Goal: Information Seeking & Learning: Learn about a topic

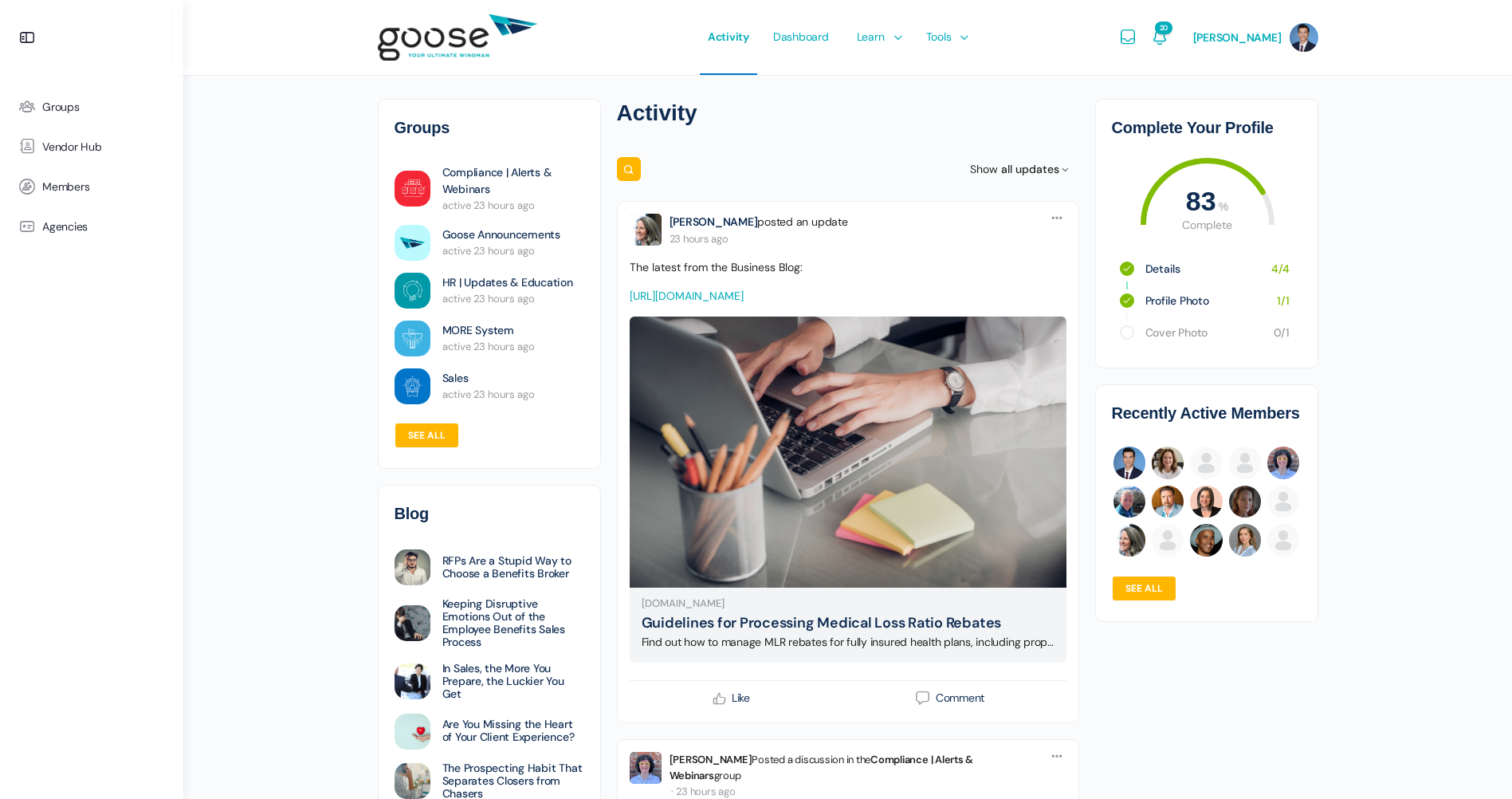
click at [1150, 36] on icon "Notifications" at bounding box center [1160, 38] width 19 height 19
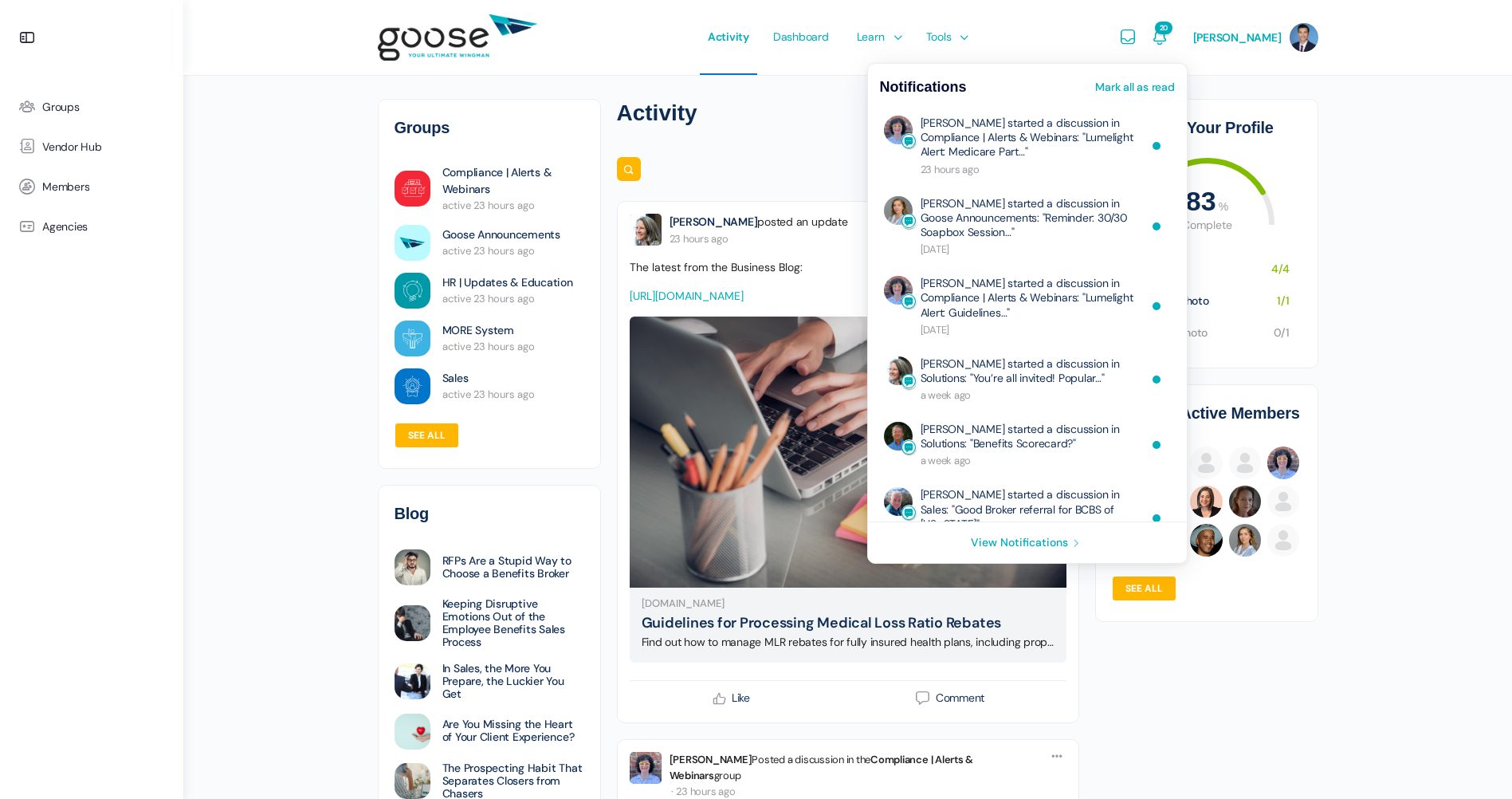
drag, startPoint x: 1045, startPoint y: 33, endPoint x: 1036, endPoint y: 32, distance: 9.1
click at [1045, 33] on div "Activity Dashboard Learn Courses Map Your Growth Marketing Hub Sales Hub Servic…" at bounding box center [836, 37] width 551 height 75
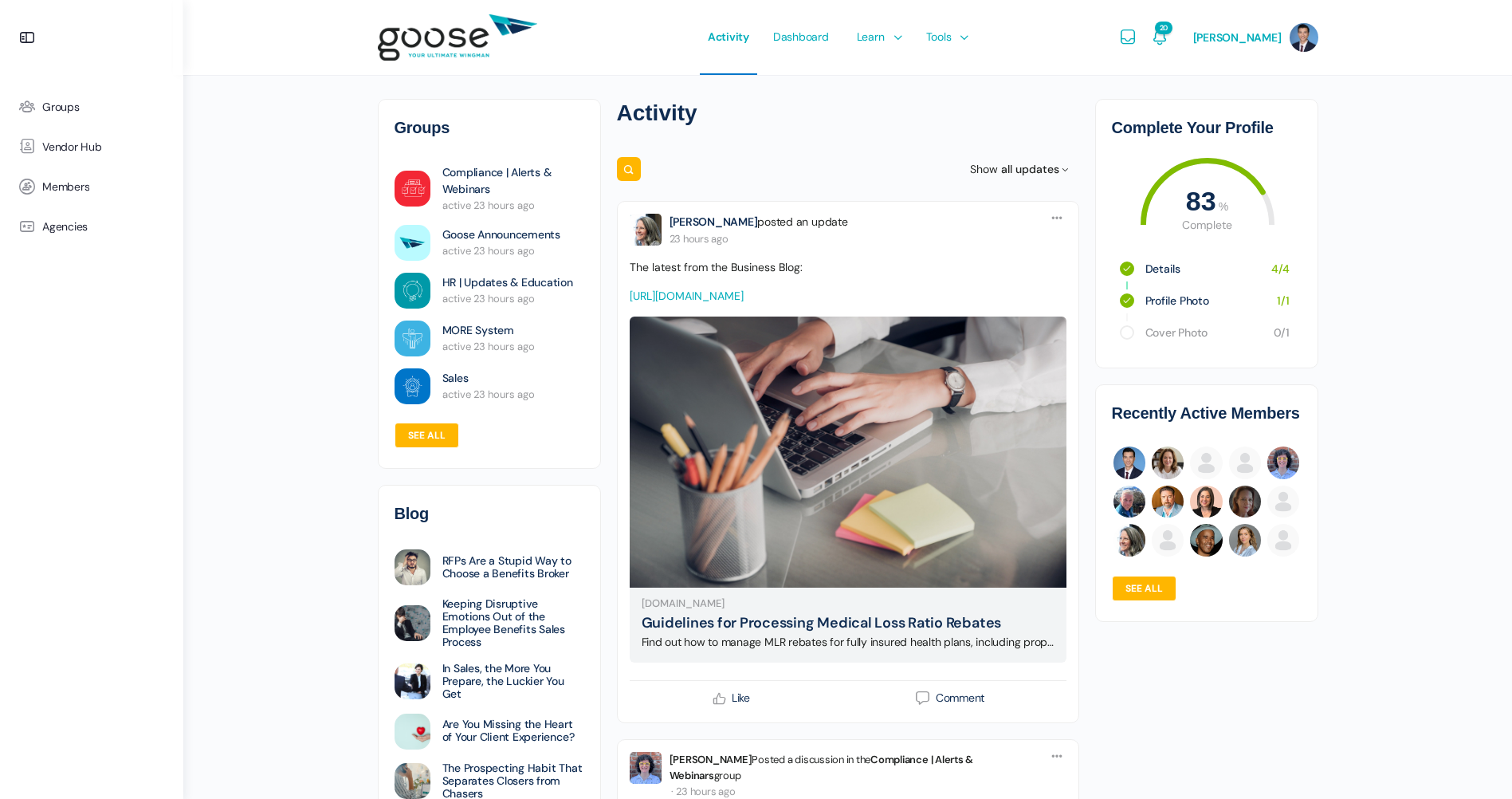
click at [1161, 35] on div "20 Notifications Mark all as read Brandy Clark started a discussion in Complian…" at bounding box center [1160, 37] width 32 height 75
click at [1150, 42] on icon "Notifications" at bounding box center [1160, 38] width 19 height 19
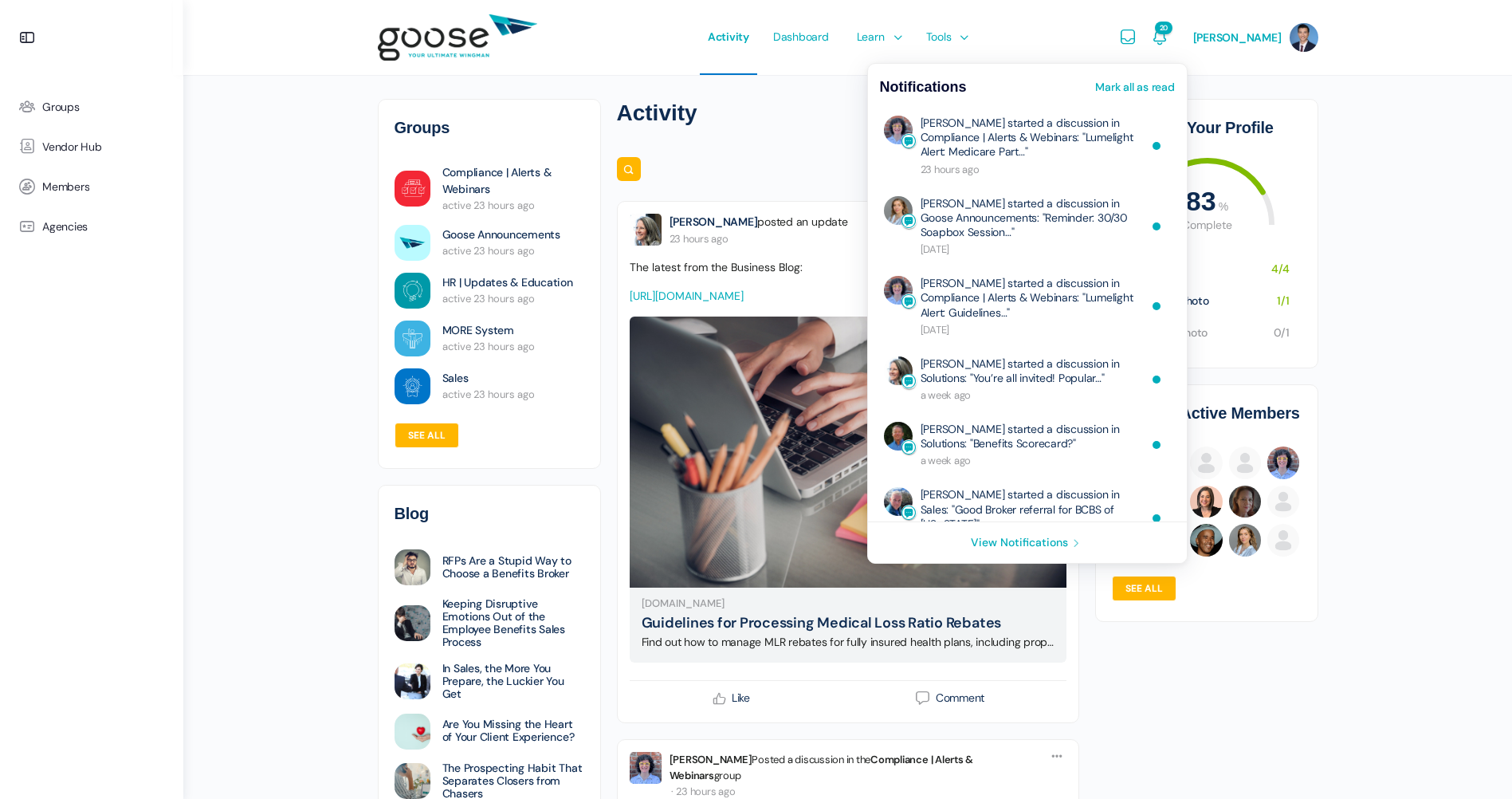
click at [1150, 42] on icon "Notifications" at bounding box center [1160, 38] width 19 height 19
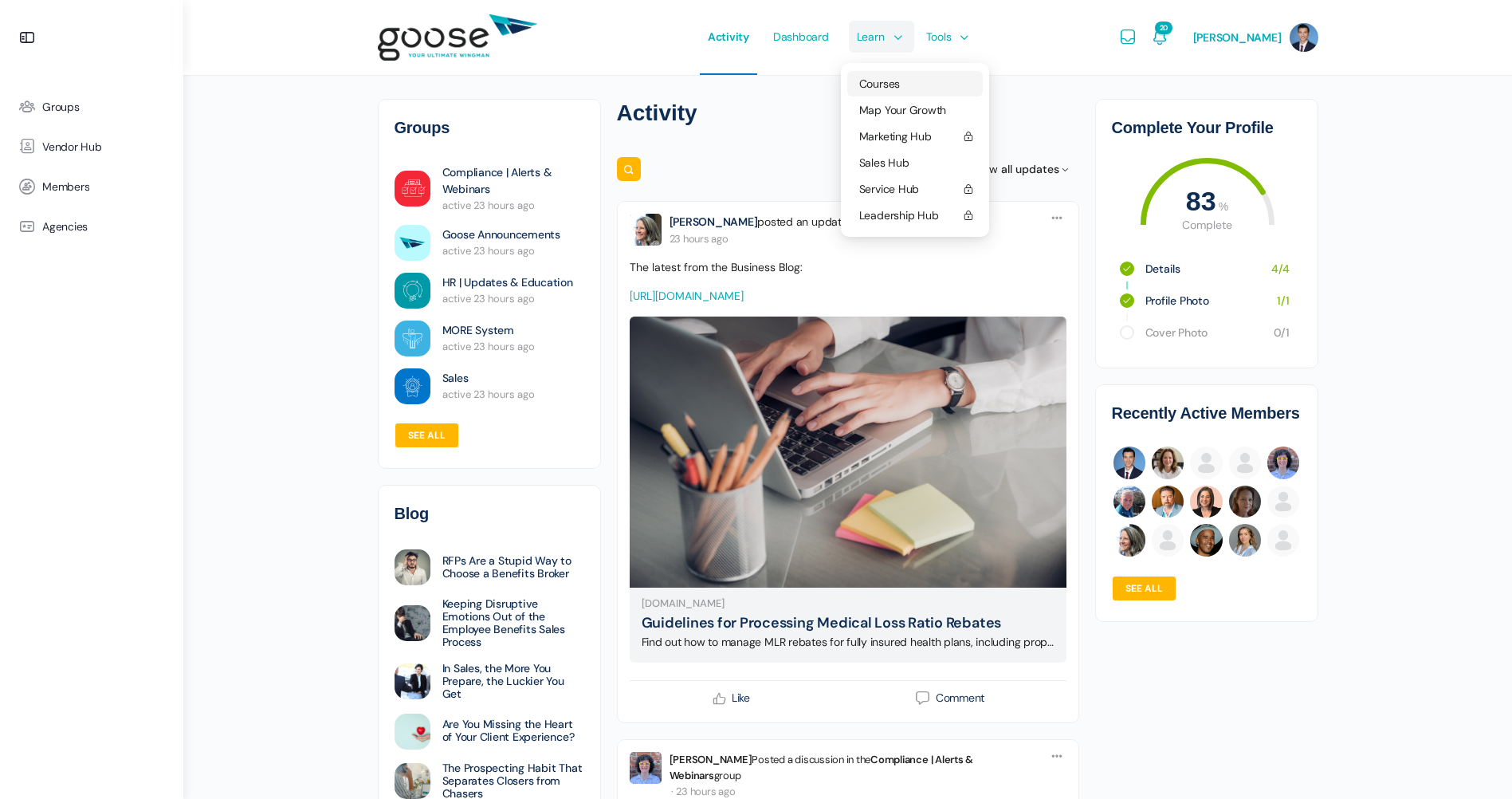
click at [859, 84] on span "Courses" at bounding box center [879, 83] width 41 height 14
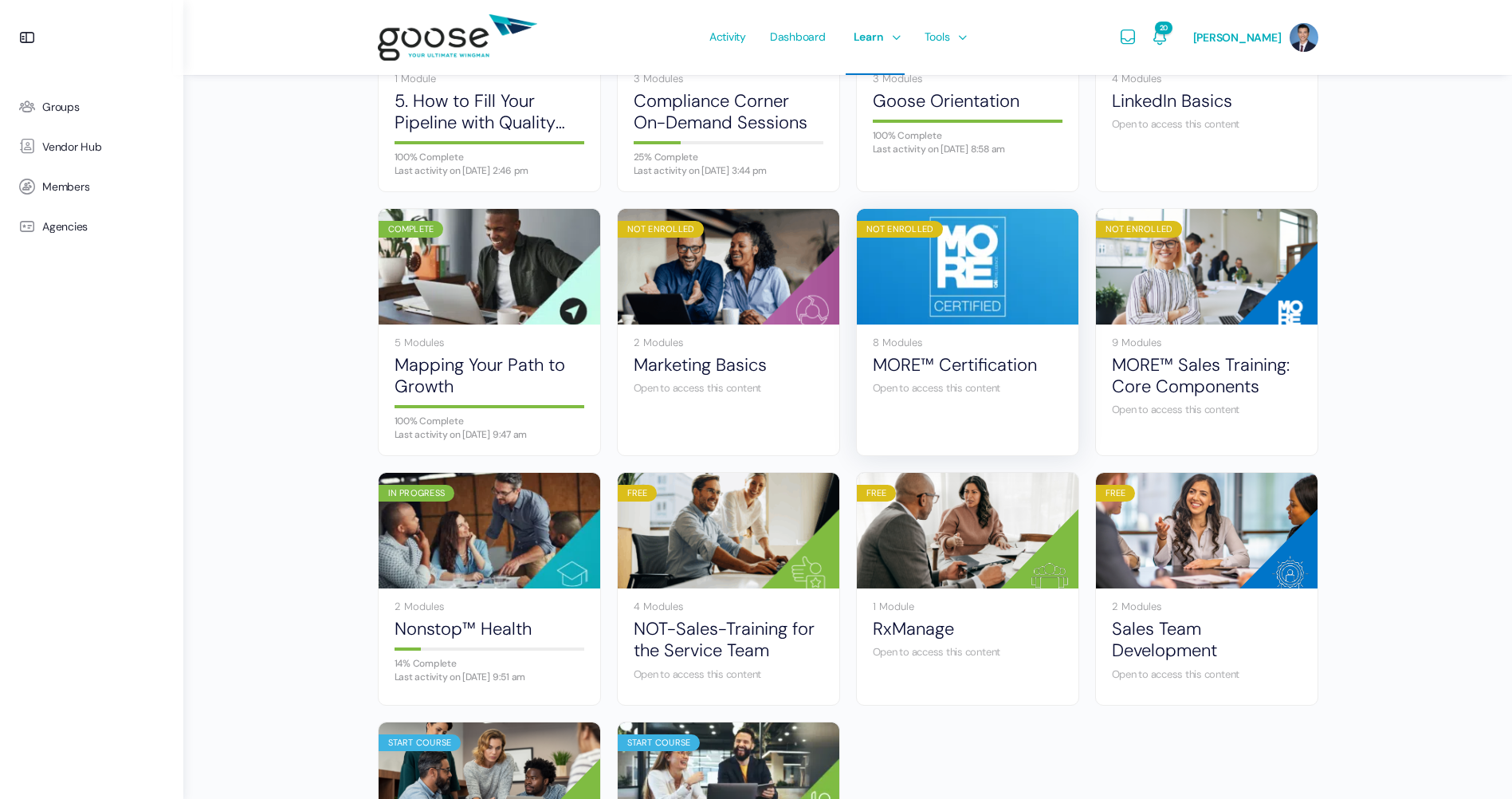
scroll to position [584, 0]
click at [1154, 387] on link "MORE™ Sales Training: Core Components" at bounding box center [1206, 376] width 189 height 44
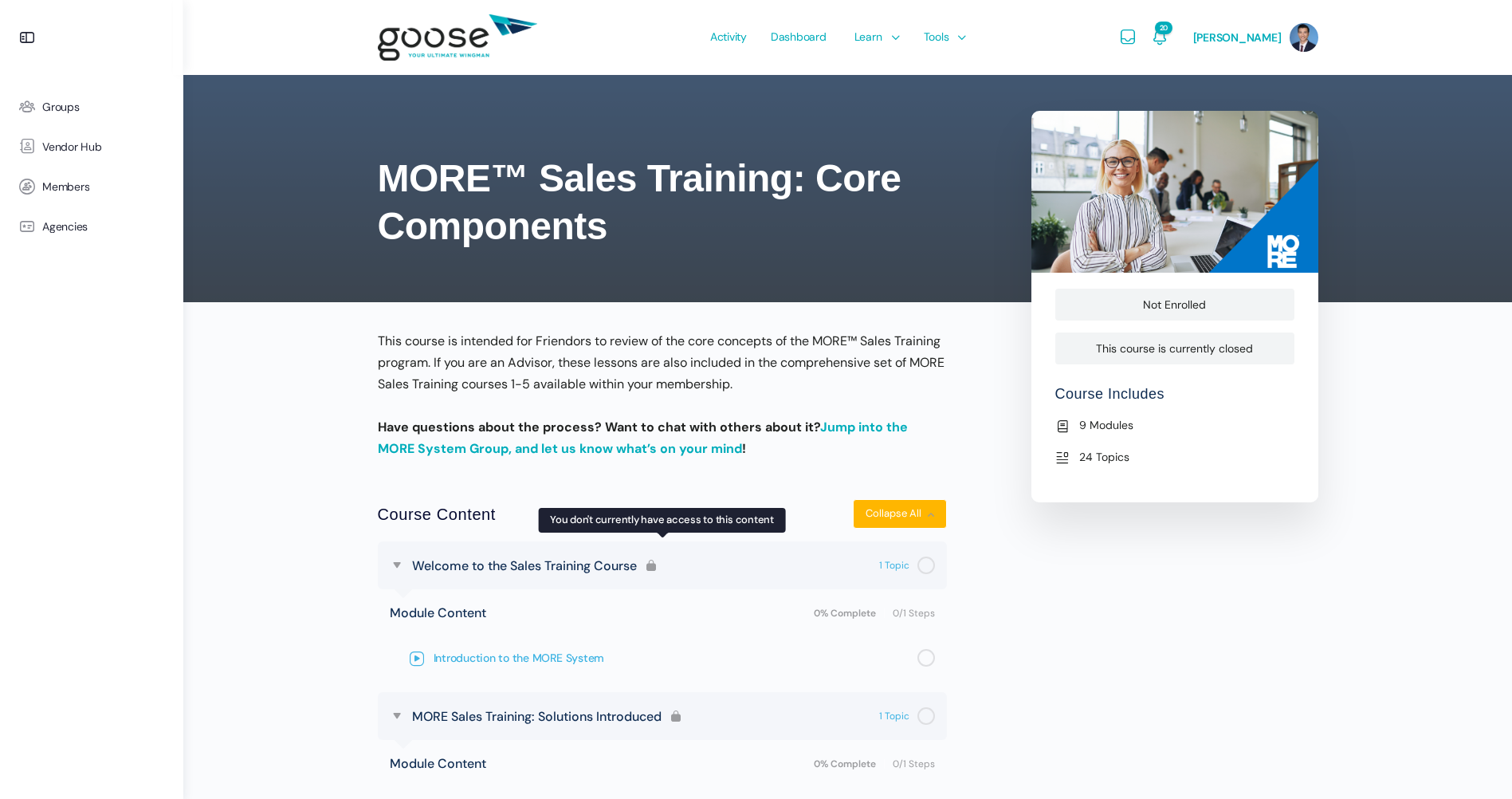
click at [512, 653] on span "Introduction to the MORE System" at bounding box center [675, 658] width 484 height 18
drag, startPoint x: 488, startPoint y: 249, endPoint x: 475, endPoint y: 241, distance: 15.3
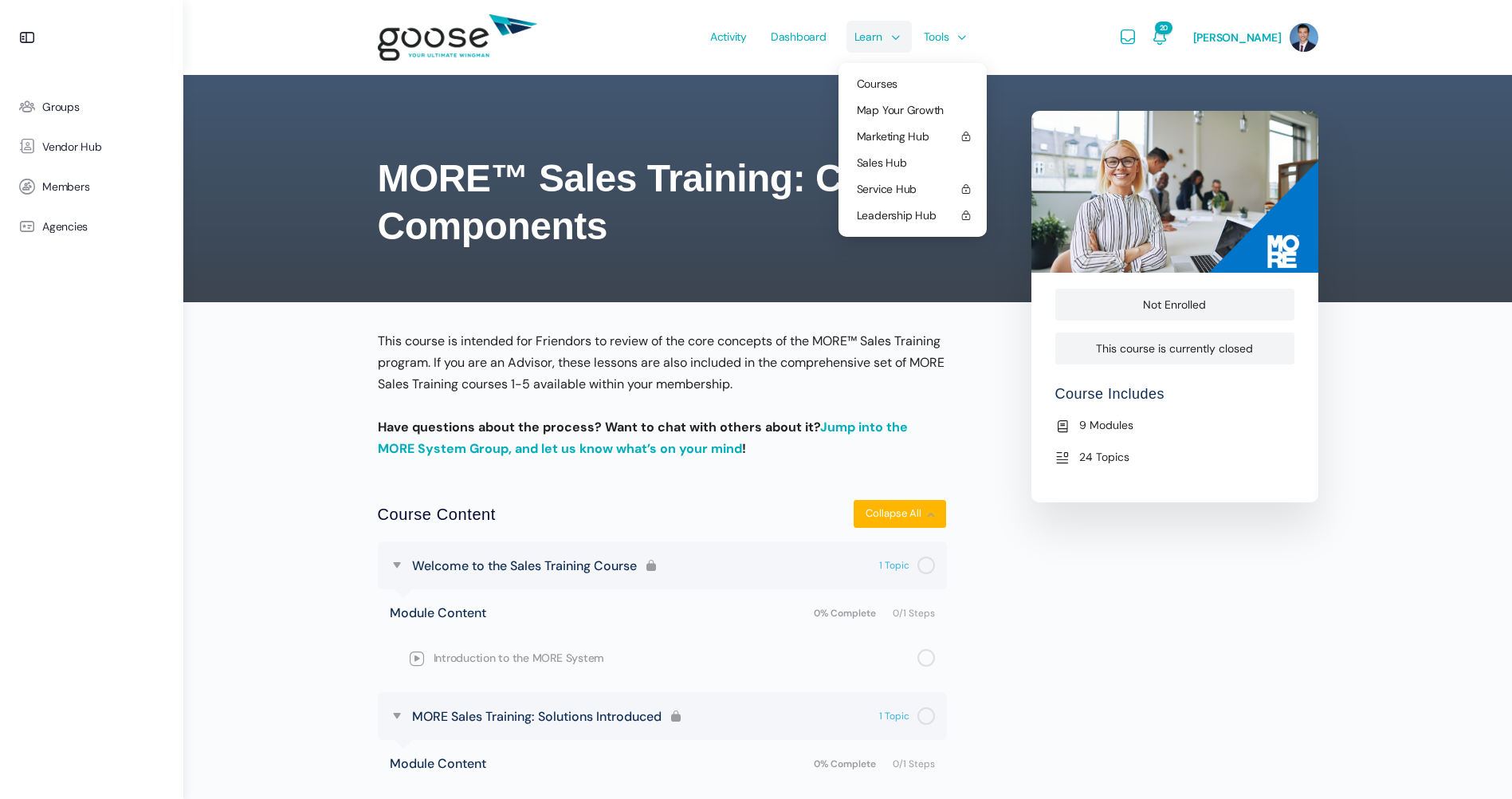
click at [872, 67] on div "Courses Map Your Growth Marketing Hub Sales Hub Service Hub Leadership Hub" at bounding box center [912, 149] width 148 height 174
click at [872, 80] on span "Courses" at bounding box center [877, 83] width 41 height 14
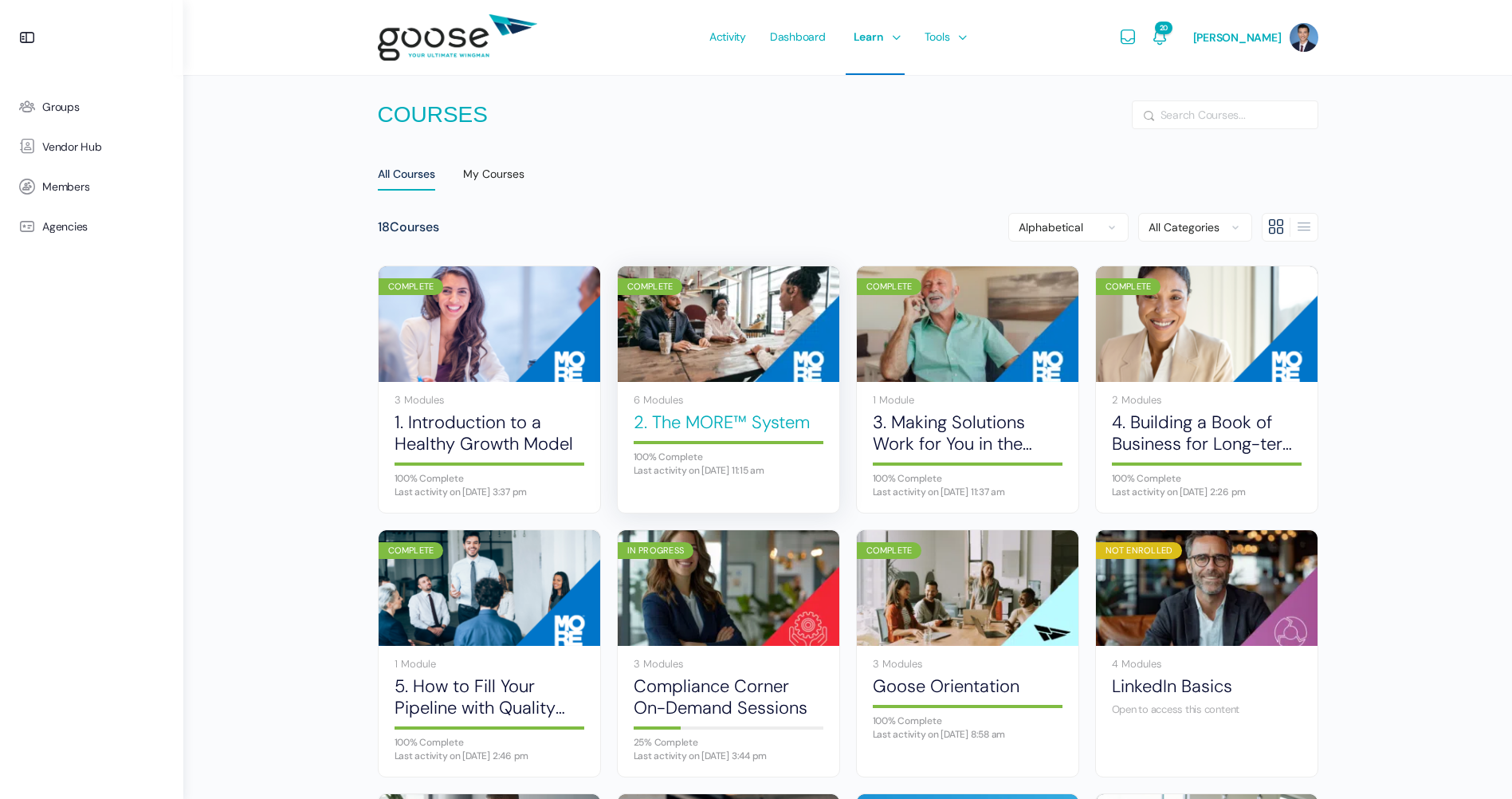
click at [749, 420] on link "2. The MORE™ System" at bounding box center [728, 422] width 189 height 22
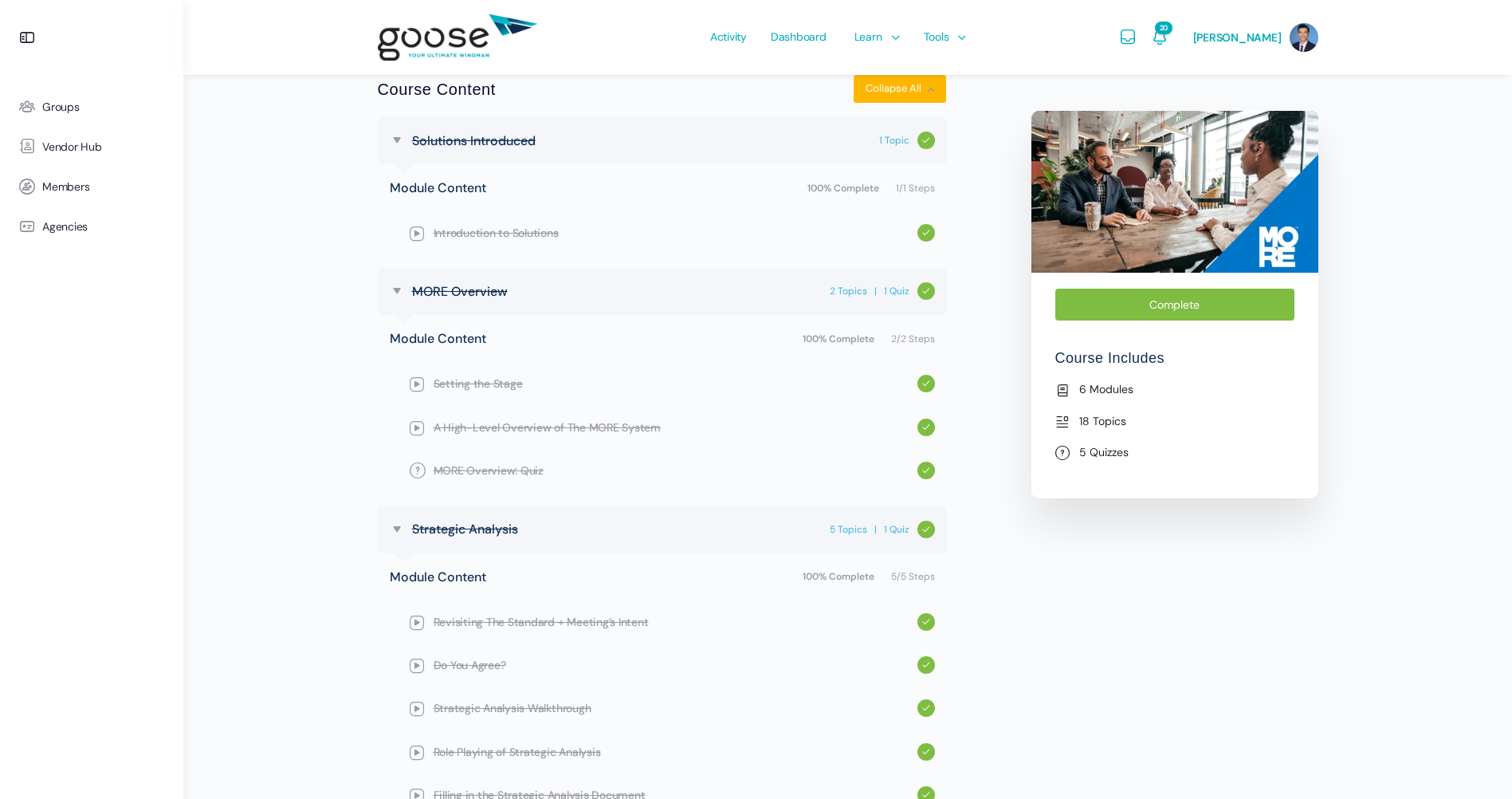
scroll to position [558, 0]
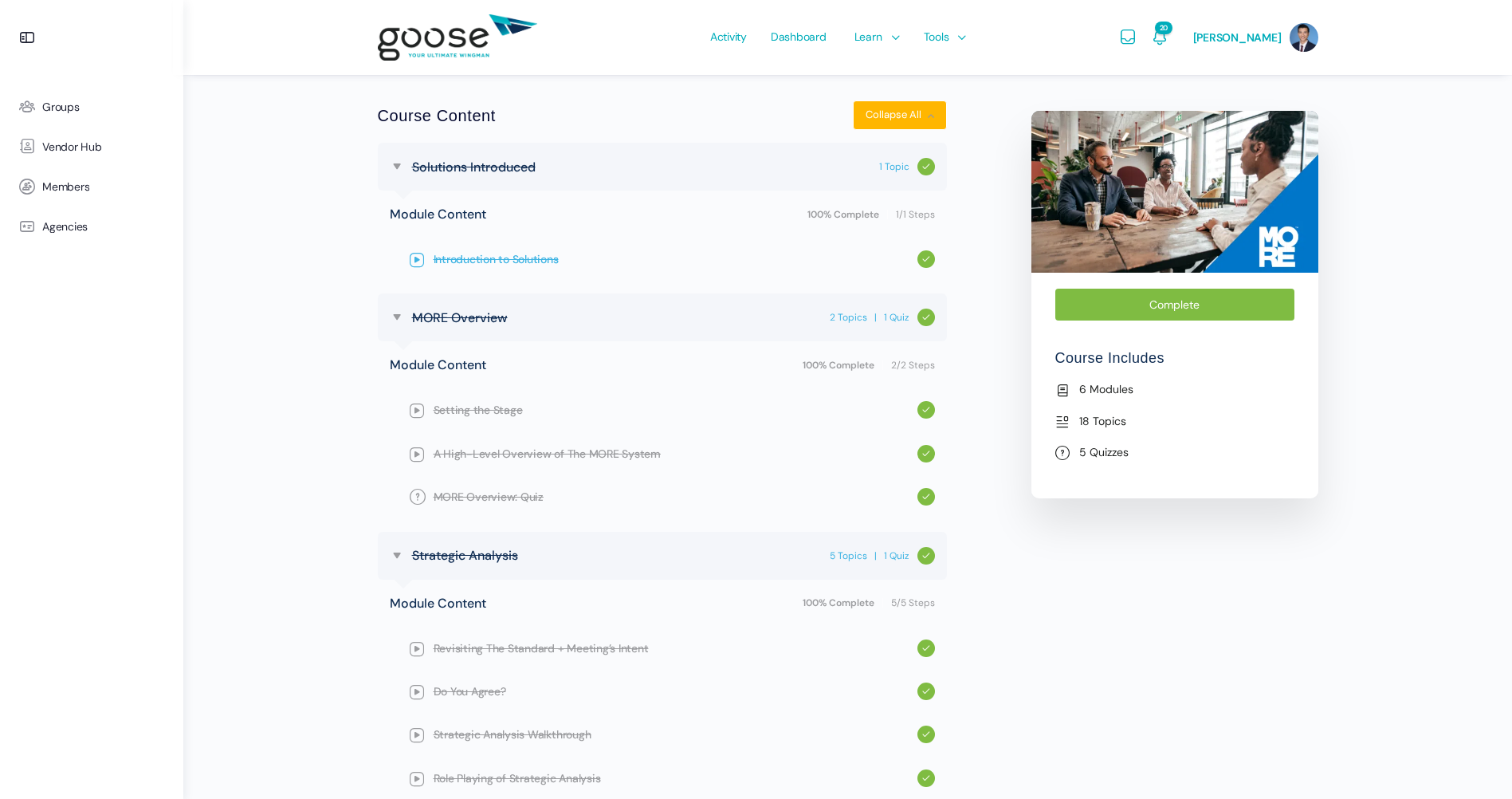
click at [502, 262] on span "Introduction to Solutions" at bounding box center [675, 259] width 484 height 18
